Goal: Information Seeking & Learning: Stay updated

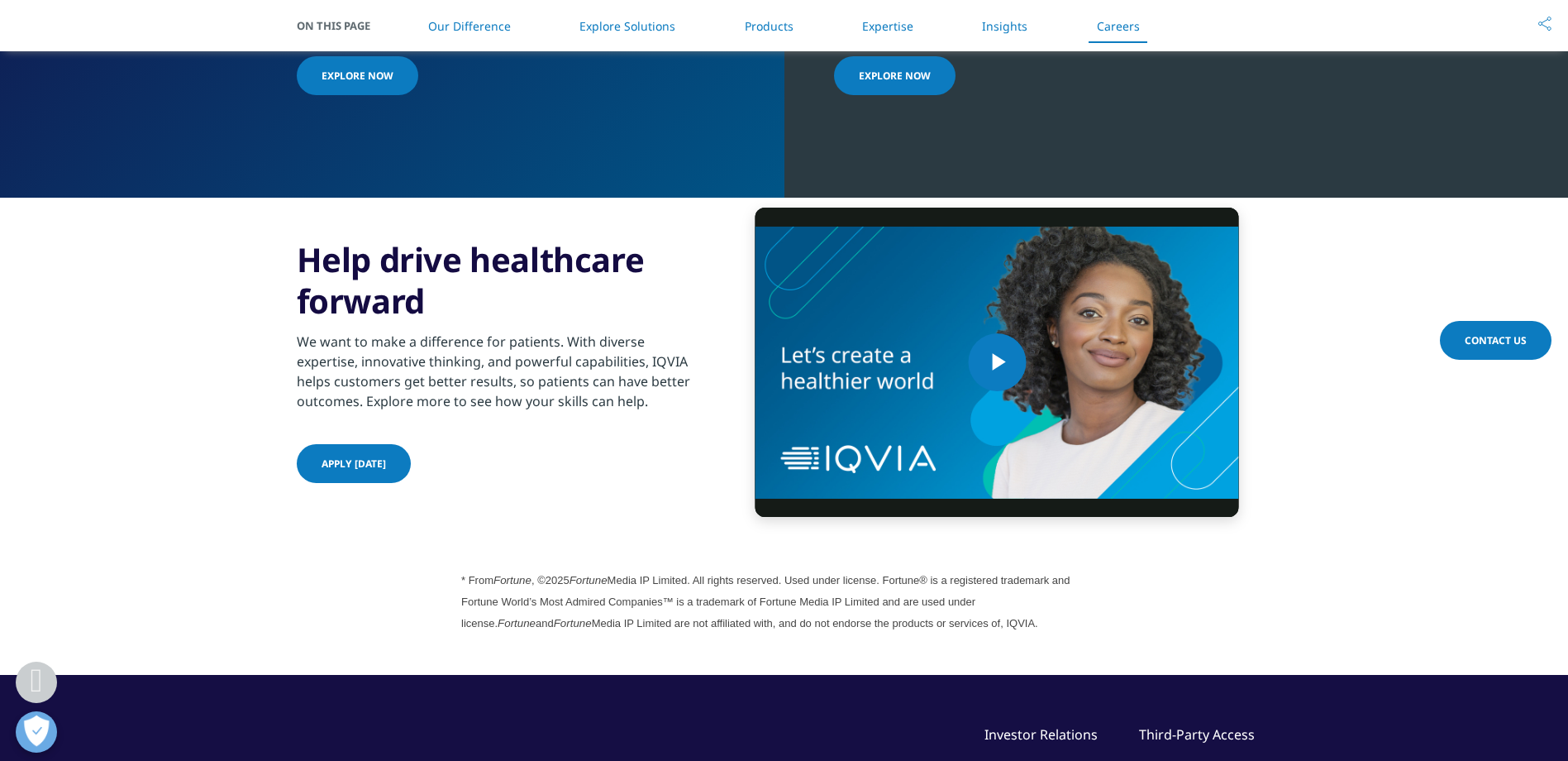
scroll to position [3921, 0]
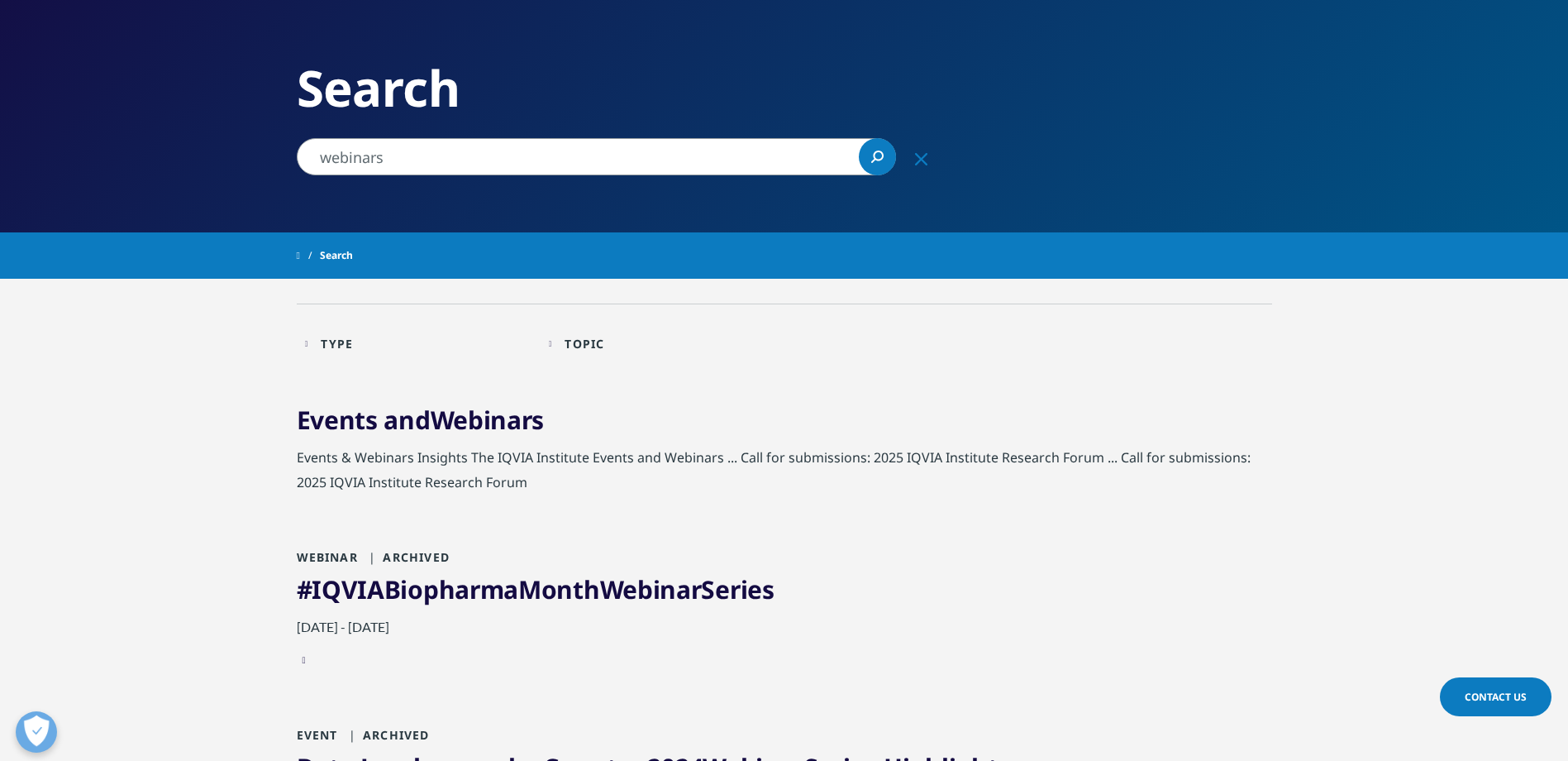
scroll to position [166, 0]
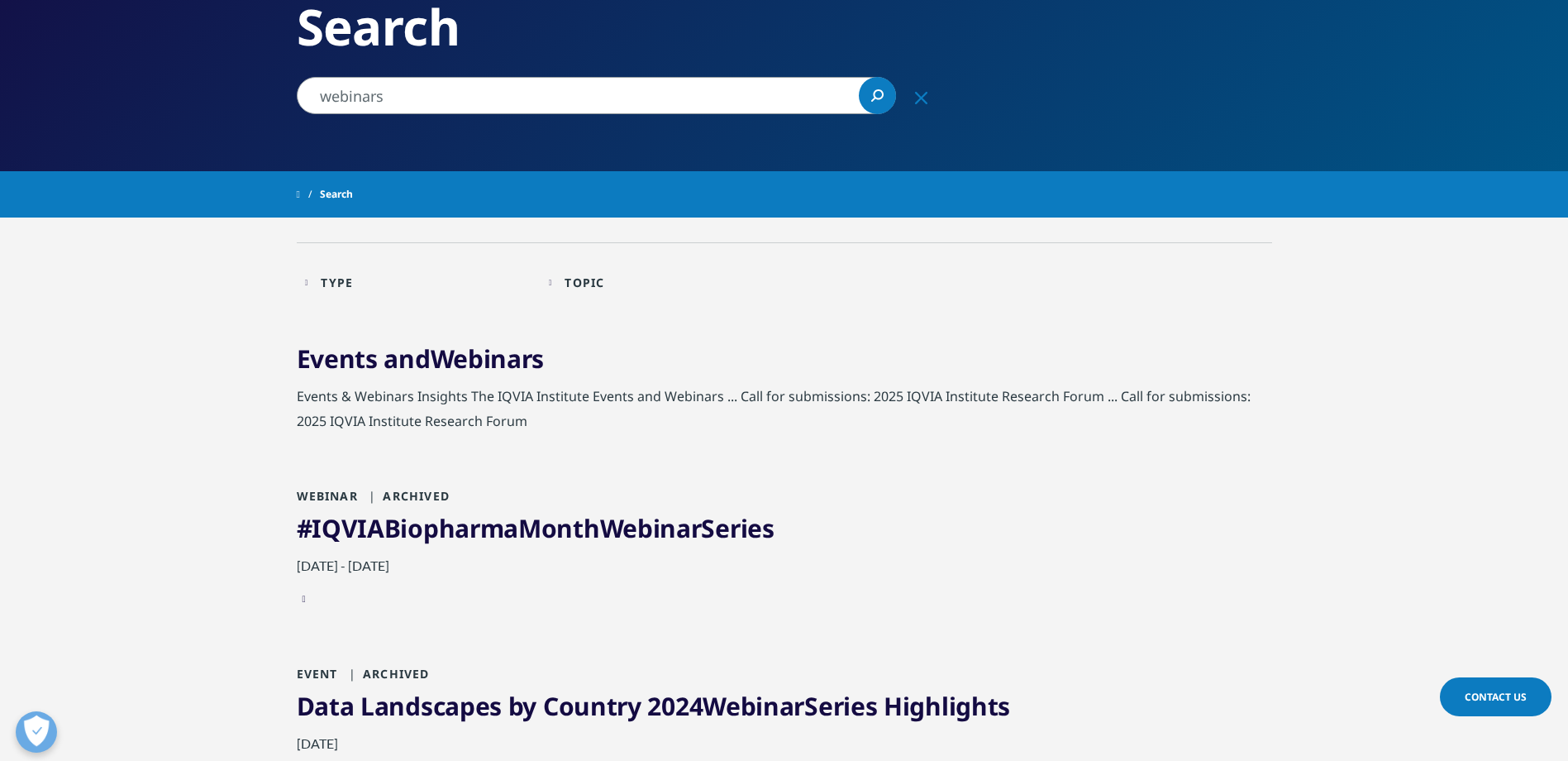
click at [424, 362] on link "Events and Webinars" at bounding box center [421, 358] width 248 height 33
